Goal: Find specific page/section: Find specific page/section

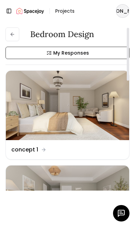
scroll to position [0, 0]
click at [14, 34] on icon at bounding box center [12, 34] width 5 height 5
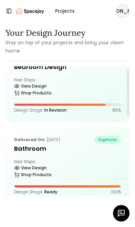
scroll to position [22, 0]
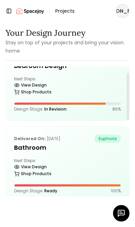
click at [76, 160] on div "Next Steps: View Design Shop Products" at bounding box center [67, 168] width 107 height 21
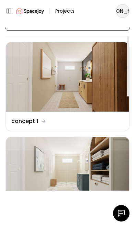
scroll to position [29, 0]
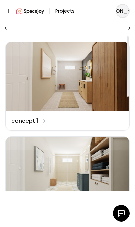
click at [78, 175] on img at bounding box center [67, 171] width 123 height 69
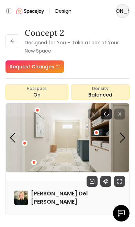
click at [125, 139] on div "Next slide" at bounding box center [123, 138] width 6 height 10
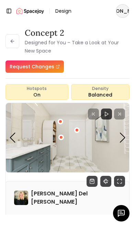
click at [117, 142] on img "2 / 3" at bounding box center [67, 137] width 123 height 69
click at [122, 137] on div "Next slide" at bounding box center [123, 138] width 6 height 10
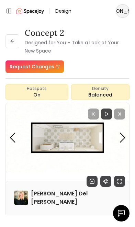
click at [11, 139] on div "Previous slide" at bounding box center [12, 138] width 6 height 10
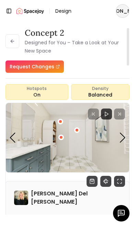
scroll to position [2, 0]
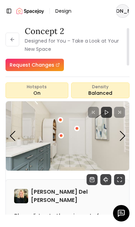
click at [11, 34] on button at bounding box center [12, 40] width 14 height 14
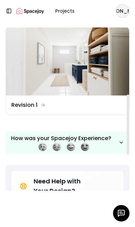
scroll to position [220, 0]
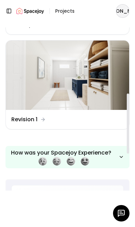
click at [66, 83] on img at bounding box center [67, 75] width 123 height 69
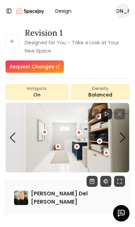
click at [123, 140] on div "Next slide" at bounding box center [123, 138] width 6 height 10
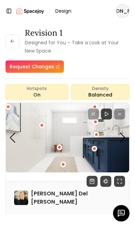
click at [12, 135] on div "Previous slide" at bounding box center [12, 138] width 6 height 10
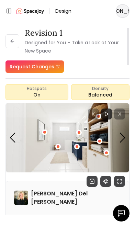
click at [11, 136] on div "Previous slide" at bounding box center [12, 138] width 6 height 10
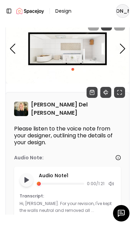
click at [15, 45] on div "Previous slide" at bounding box center [12, 49] width 6 height 10
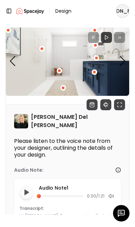
click at [13, 56] on div "Previous slide" at bounding box center [12, 61] width 6 height 10
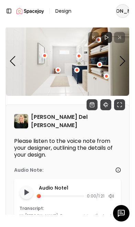
click at [82, 81] on img "1 / 5" at bounding box center [67, 60] width 123 height 69
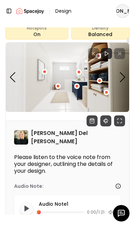
scroll to position [59, 0]
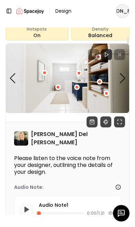
click at [124, 78] on div "Next slide" at bounding box center [123, 78] width 6 height 10
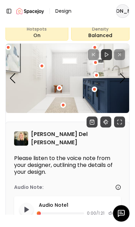
scroll to position [0, 0]
